Goal: Browse casually: Explore the website without a specific task or goal

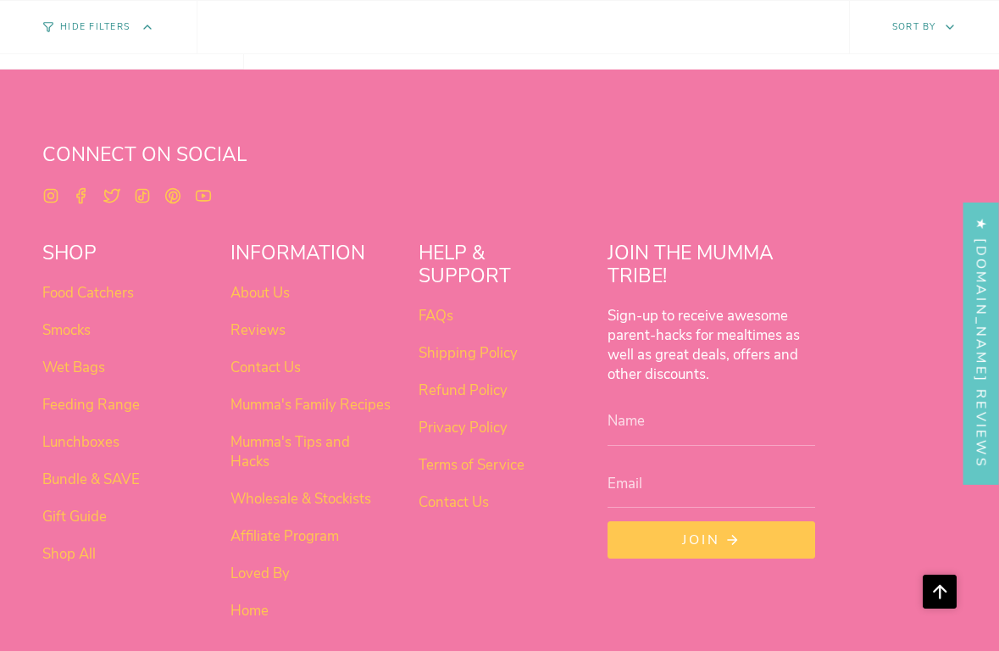
scroll to position [1408, 0]
